Goal: Transaction & Acquisition: Book appointment/travel/reservation

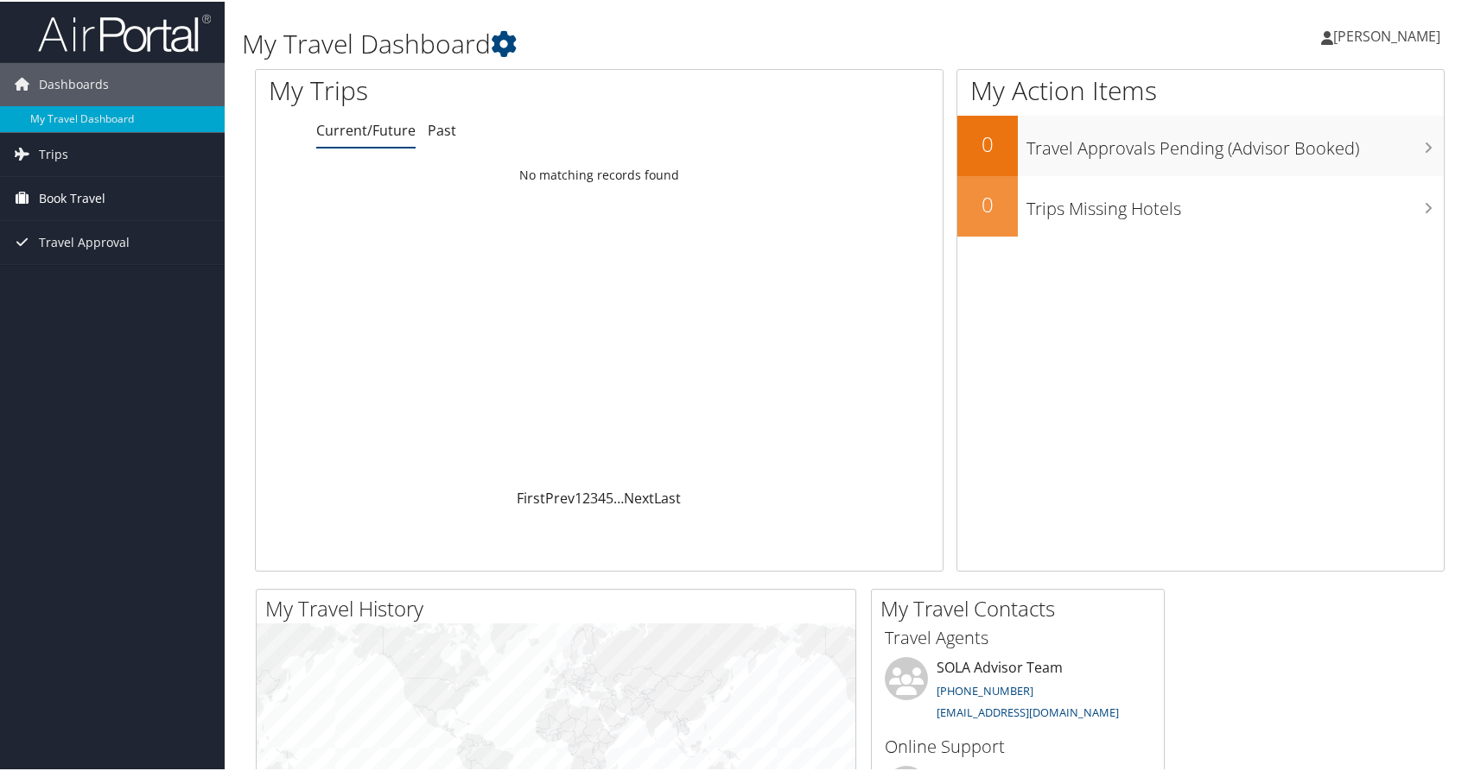
click at [82, 195] on span "Book Travel" at bounding box center [72, 196] width 67 height 43
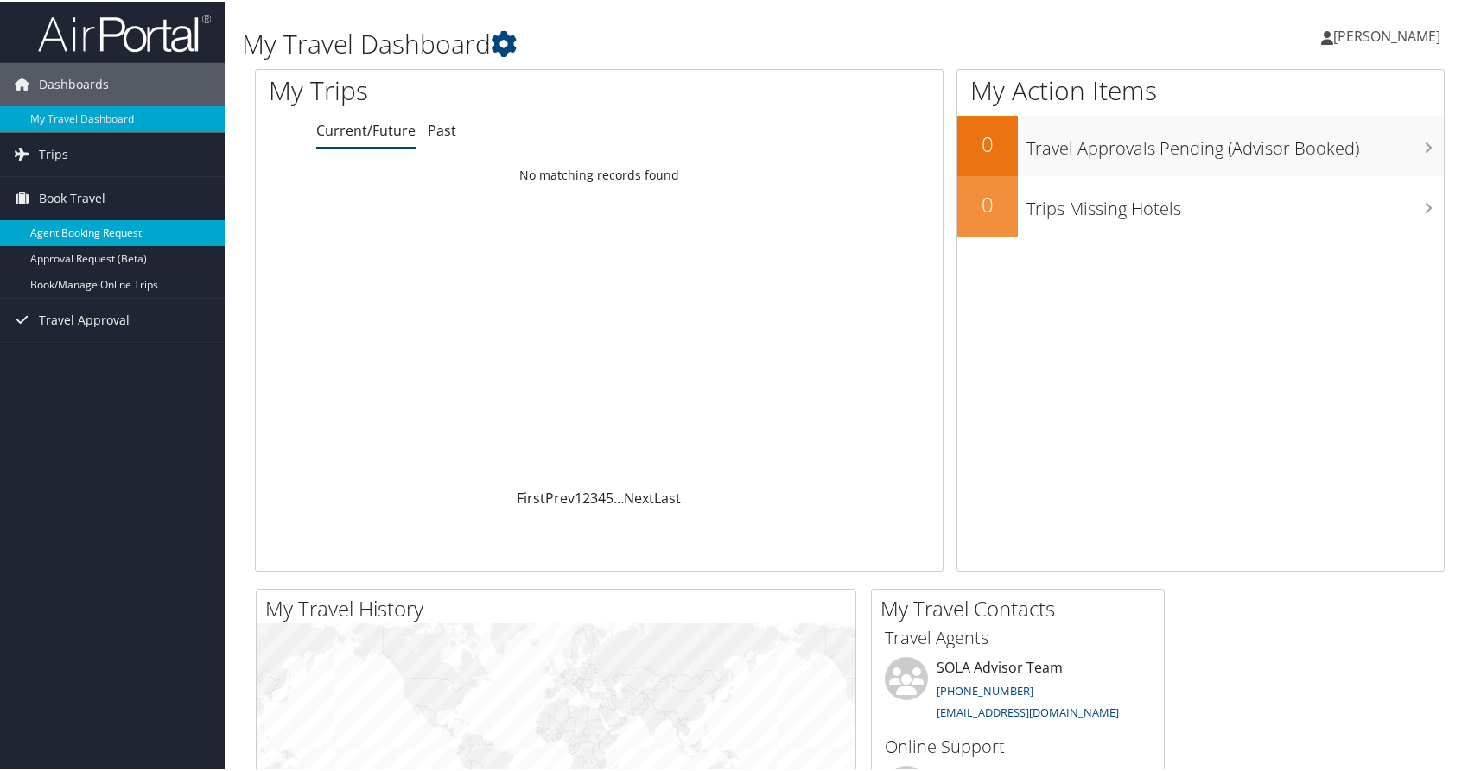
click at [97, 226] on link "Agent Booking Request" at bounding box center [112, 232] width 225 height 26
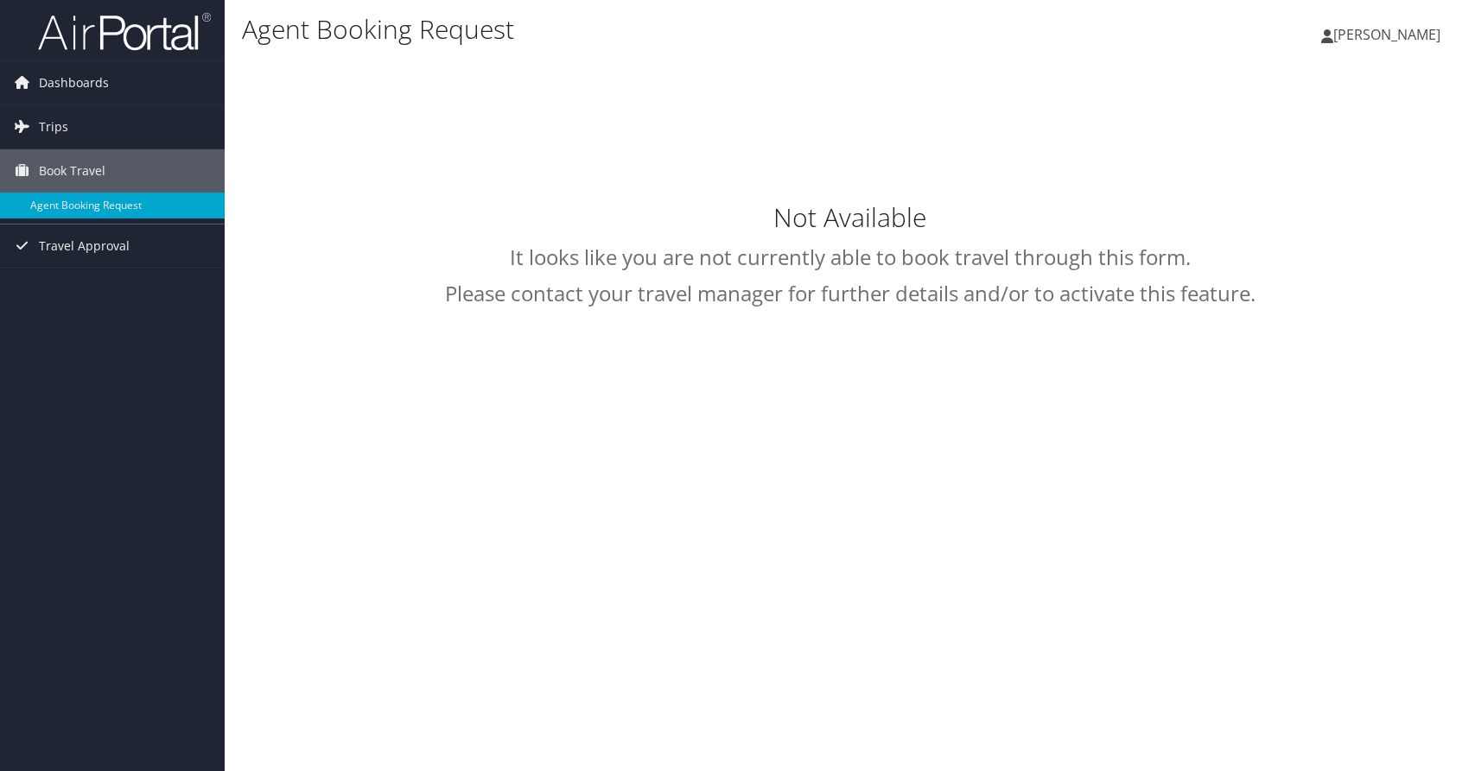
type input "[PERSON_NAME]"
select select "[EMAIL_ADDRESS][DOMAIN_NAME]"
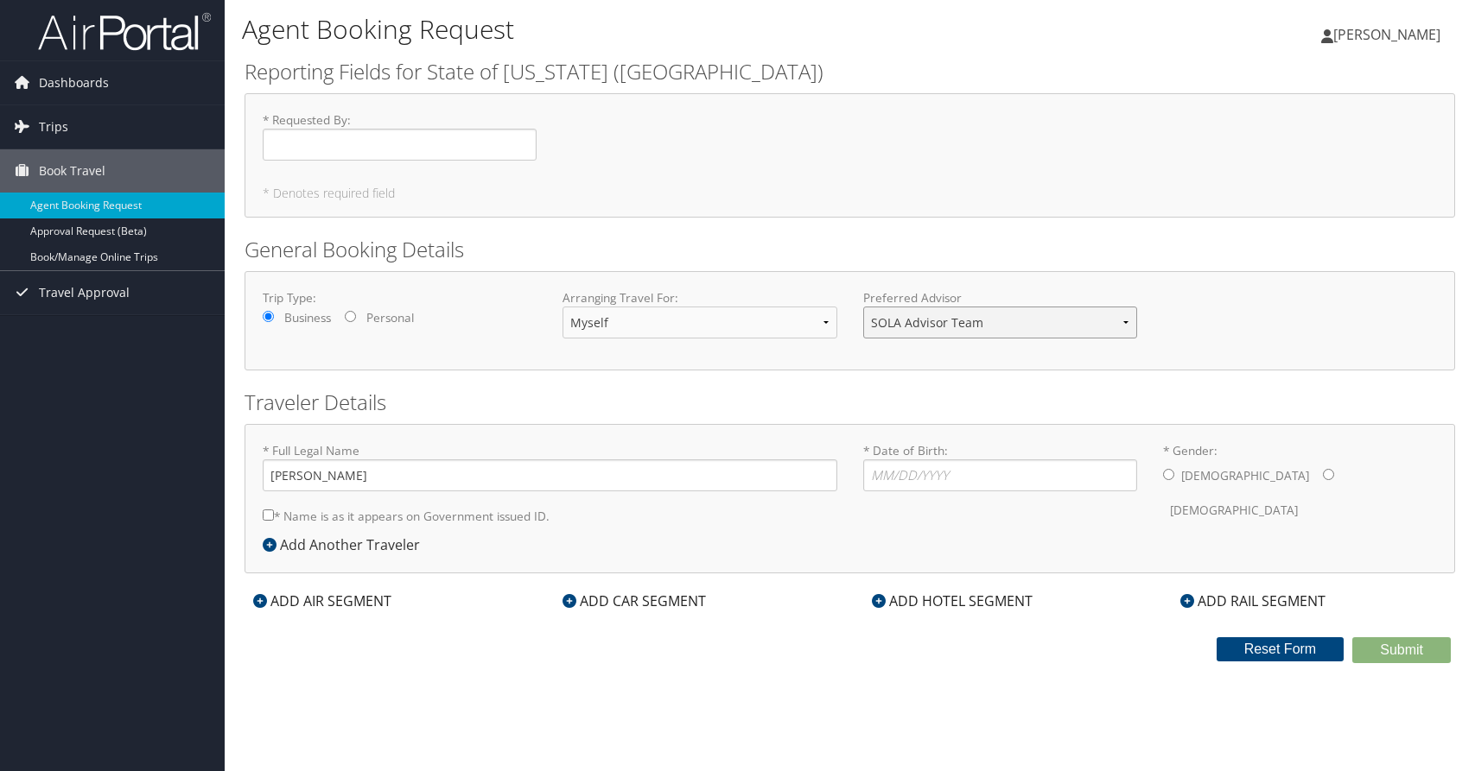
click at [1050, 327] on select "SOLA Advisor Team" at bounding box center [1000, 323] width 274 height 32
click at [69, 83] on span "Dashboards" at bounding box center [74, 82] width 70 height 43
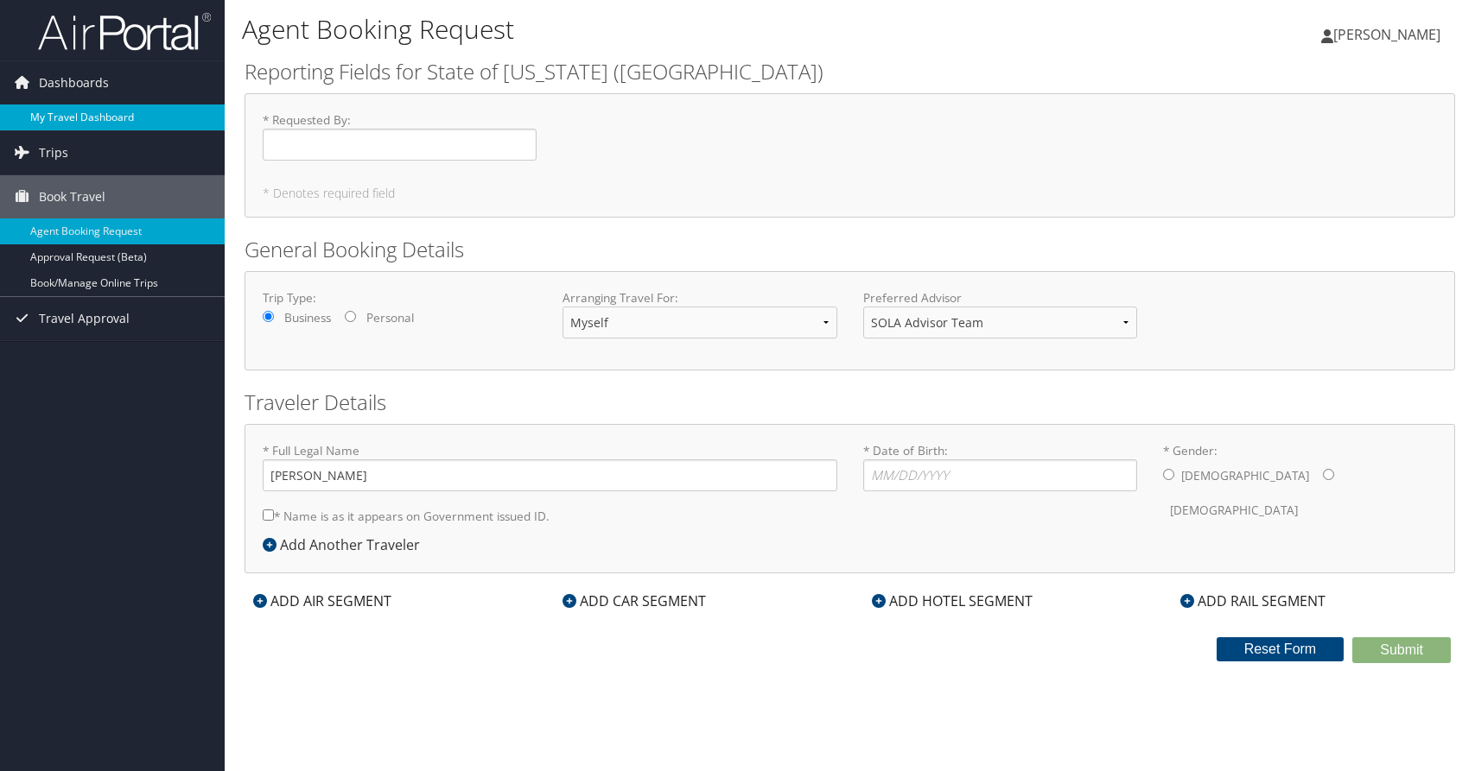
click at [81, 117] on link "My Travel Dashboard" at bounding box center [112, 118] width 225 height 26
